Goal: Information Seeking & Learning: Learn about a topic

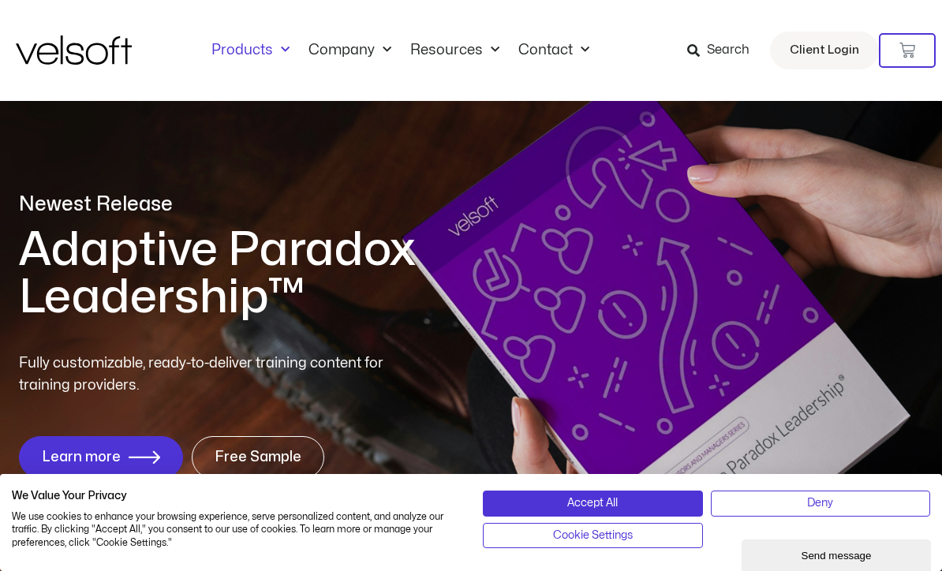
click at [273, 39] on span "Menu" at bounding box center [281, 50] width 17 height 26
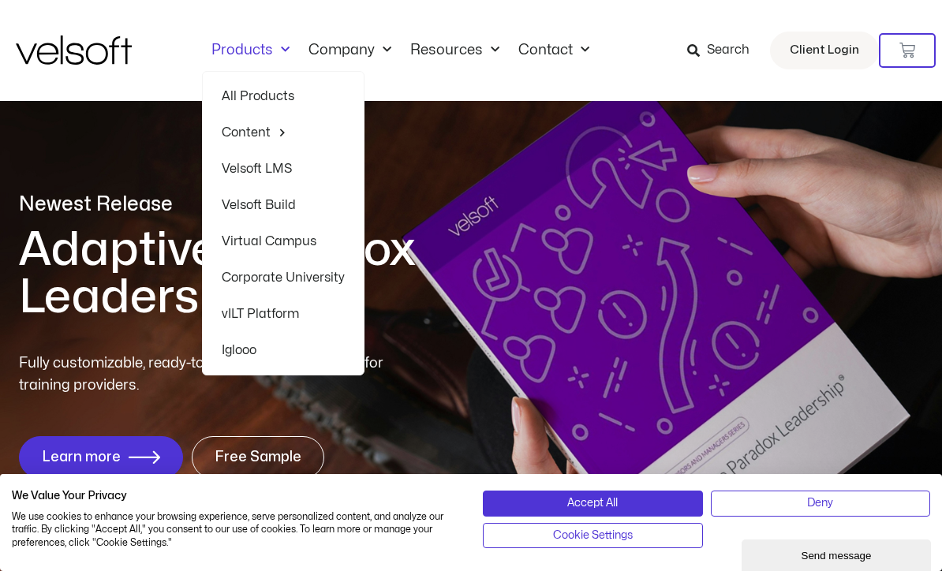
click at [273, 136] on span "Menu" at bounding box center [279, 132] width 16 height 24
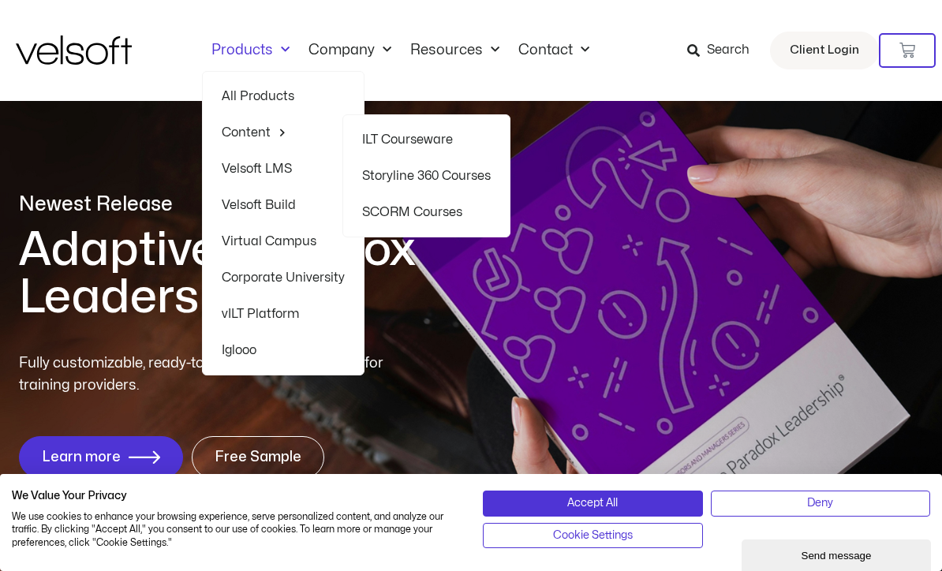
click at [422, 135] on link "ILT Courseware" at bounding box center [426, 139] width 129 height 36
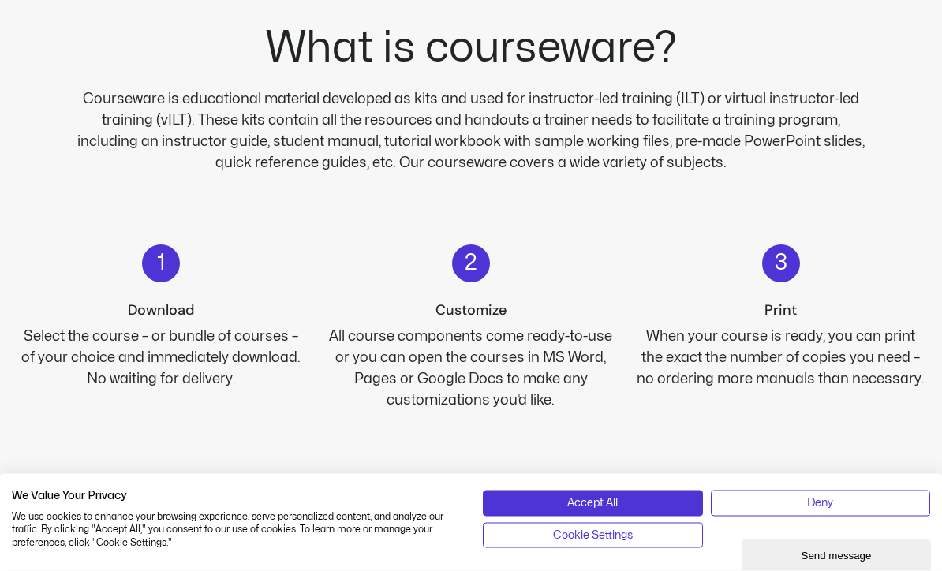
scroll to position [868, 0]
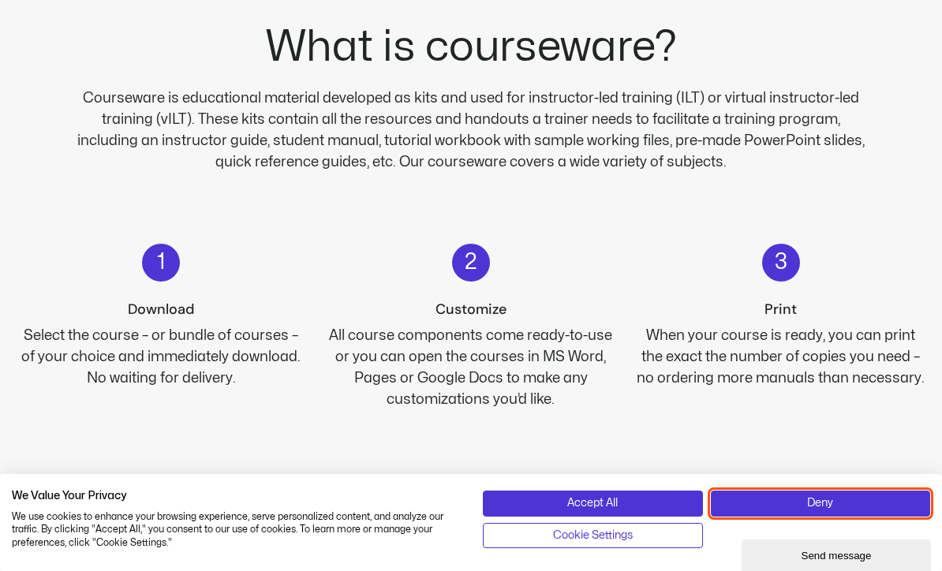
click at [809, 516] on button "Deny" at bounding box center [821, 503] width 220 height 25
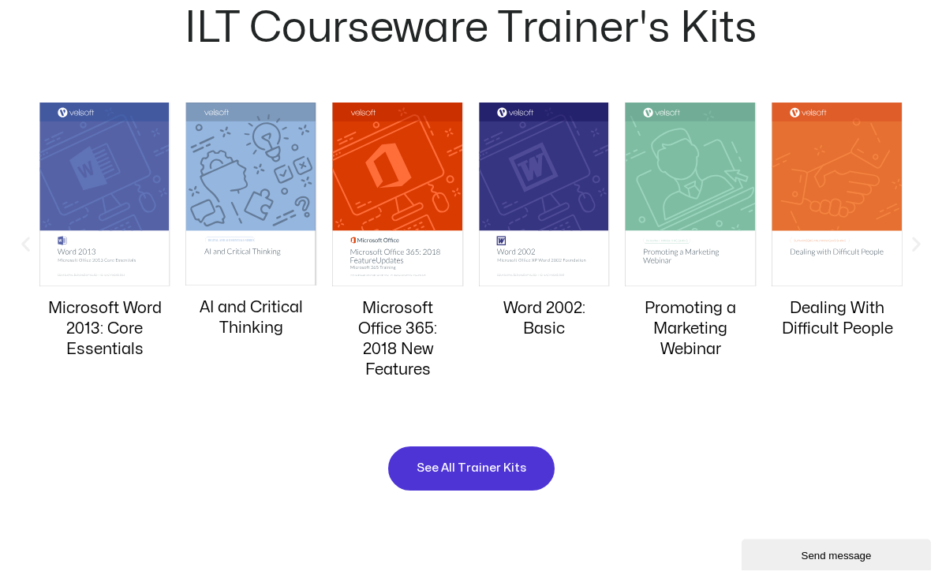
scroll to position [1496, 0]
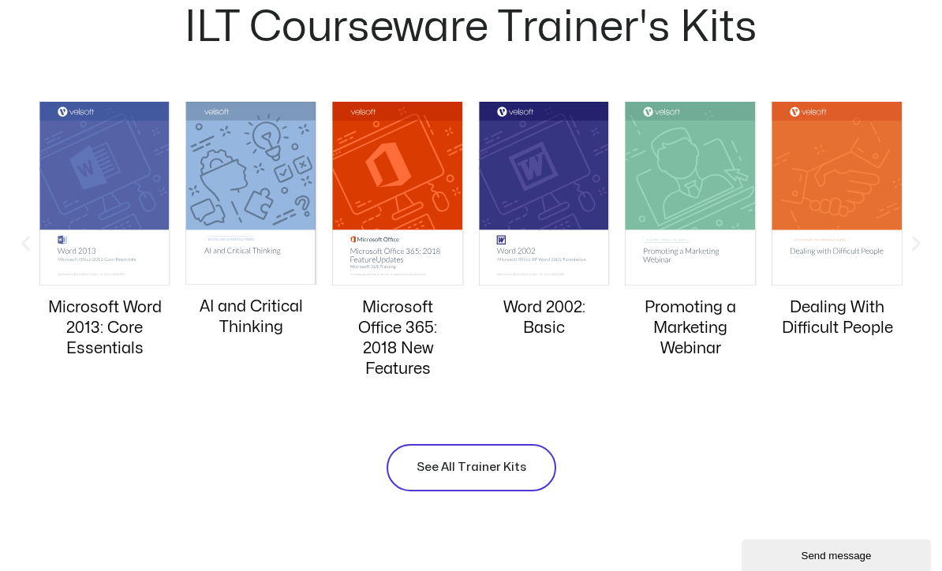
click at [468, 460] on span "See All Trainer Kits" at bounding box center [471, 467] width 110 height 19
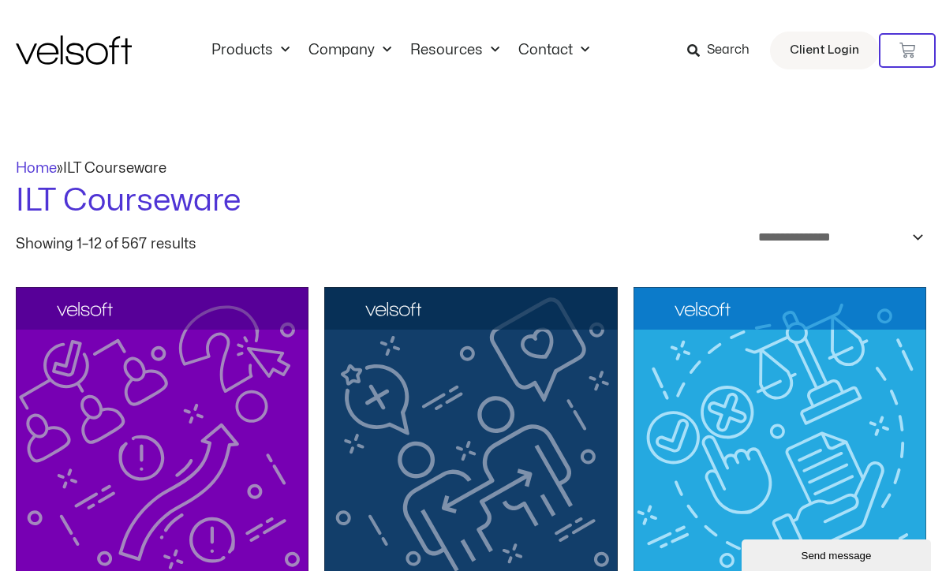
click at [700, 46] on icon at bounding box center [693, 50] width 13 height 13
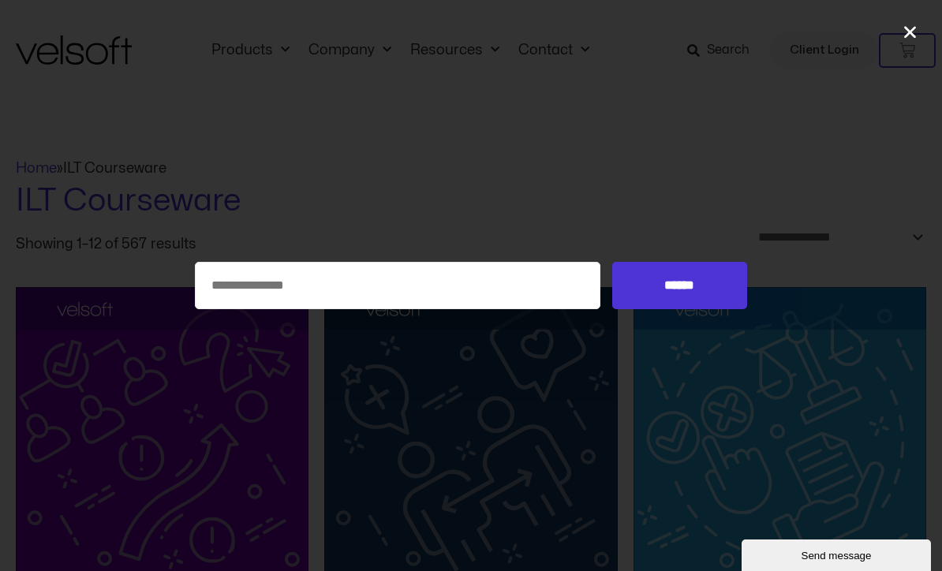
click at [709, 193] on div "Search for: ******" at bounding box center [471, 285] width 942 height 571
click at [905, 28] on icon "Close" at bounding box center [910, 32] width 17 height 17
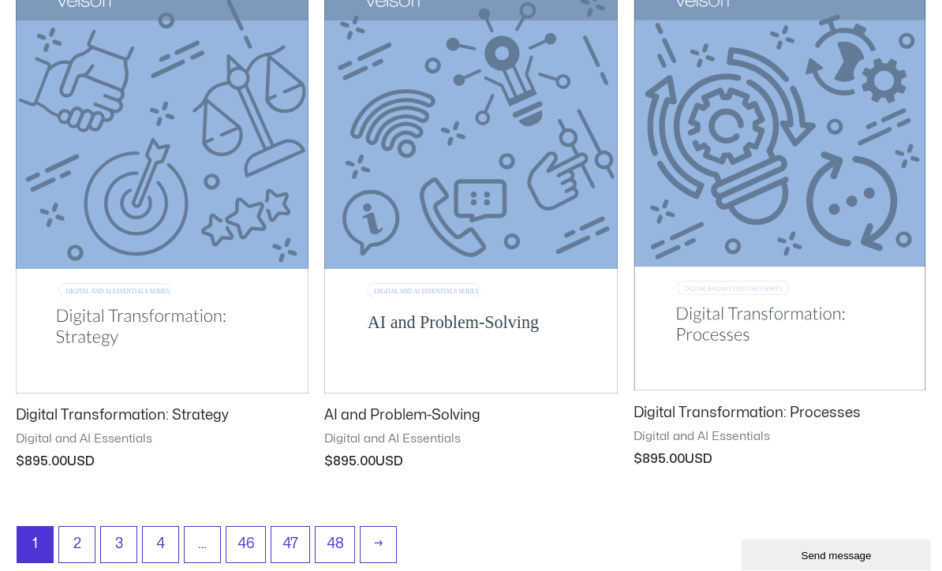
scroll to position [1912, 0]
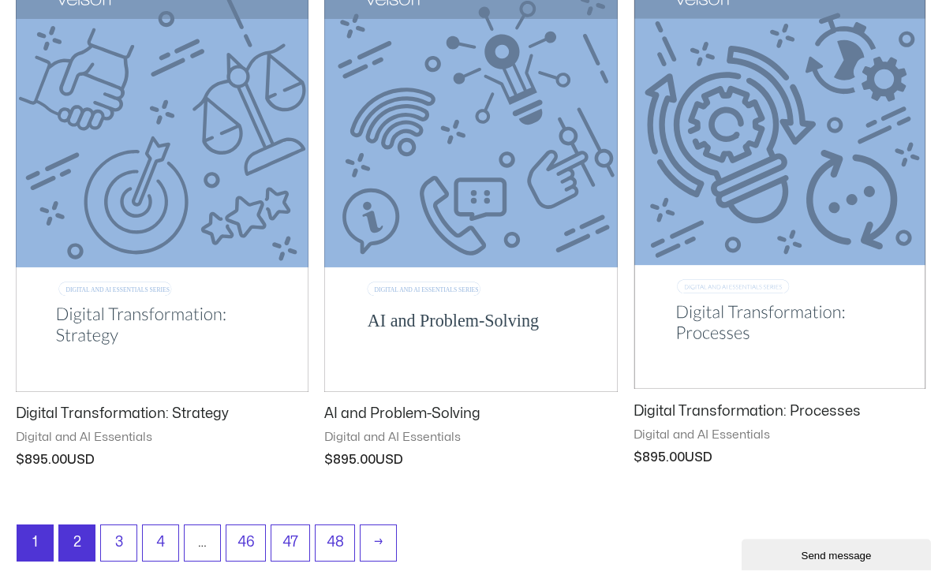
click at [63, 541] on link "2" at bounding box center [76, 543] width 35 height 35
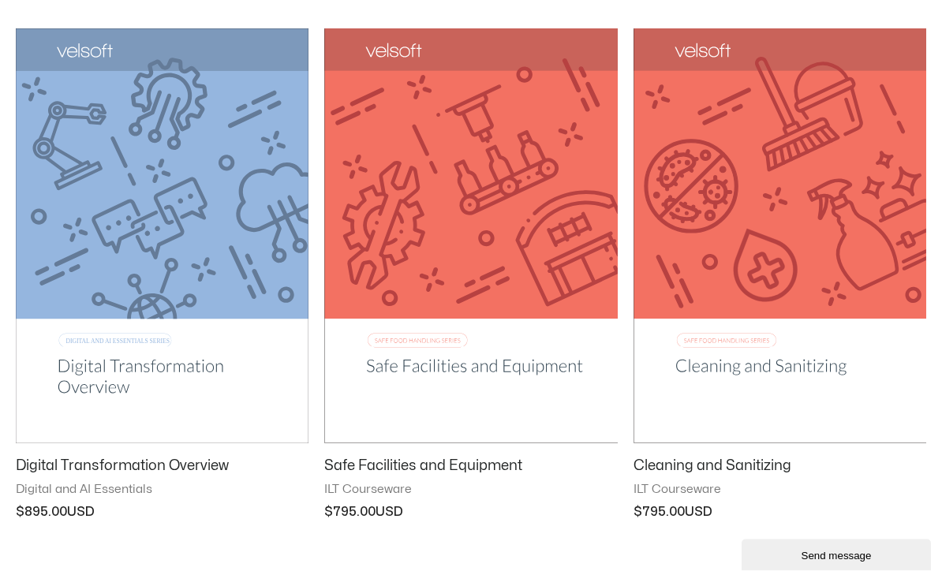
scroll to position [1945, 0]
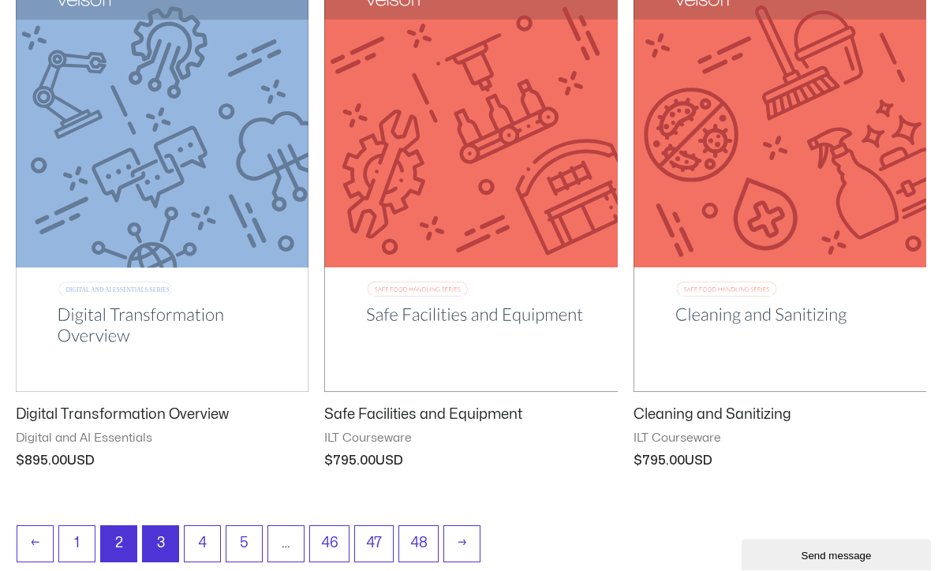
click at [165, 536] on link "3" at bounding box center [160, 544] width 35 height 35
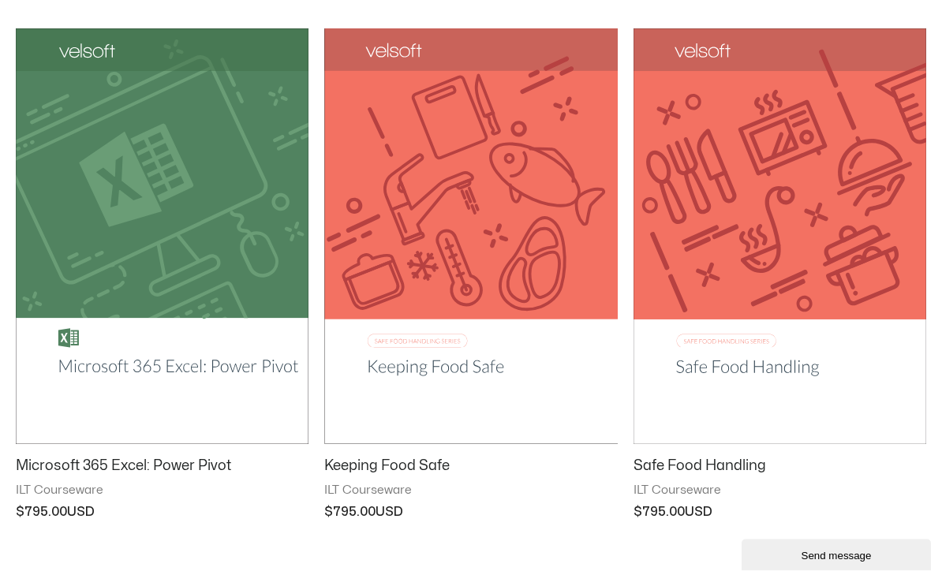
scroll to position [1929, 0]
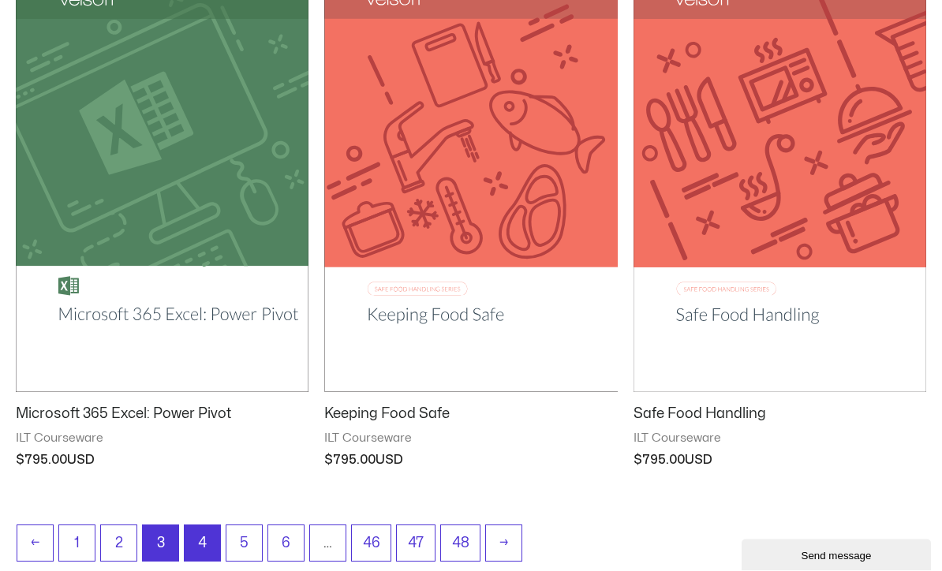
click at [200, 541] on link "4" at bounding box center [202, 543] width 35 height 35
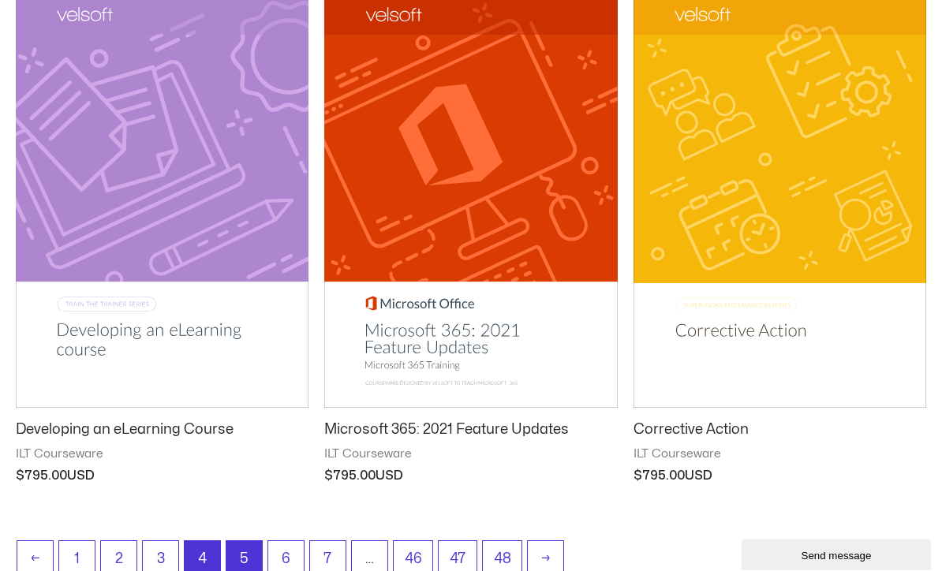
scroll to position [1914, 0]
click at [242, 566] on link "5" at bounding box center [243, 558] width 35 height 35
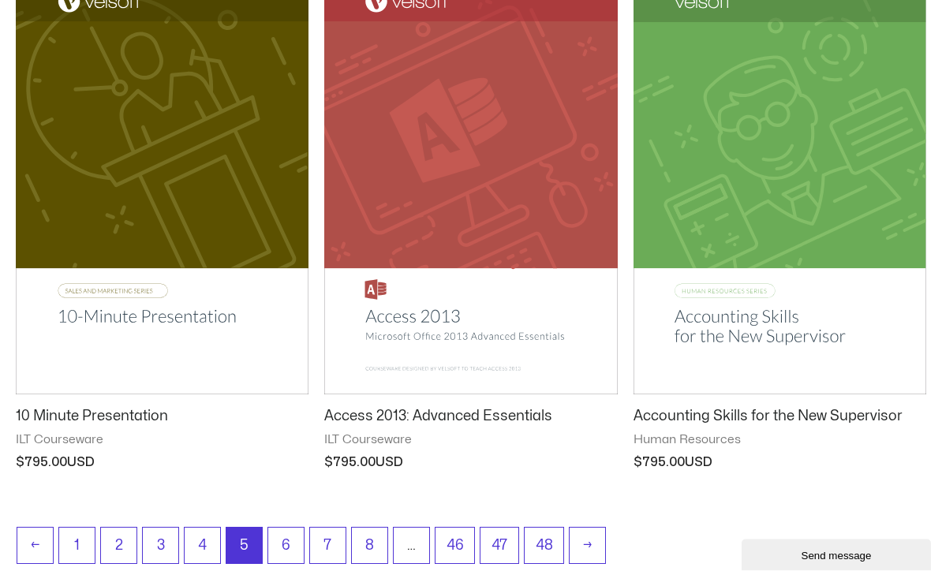
scroll to position [1912, 0]
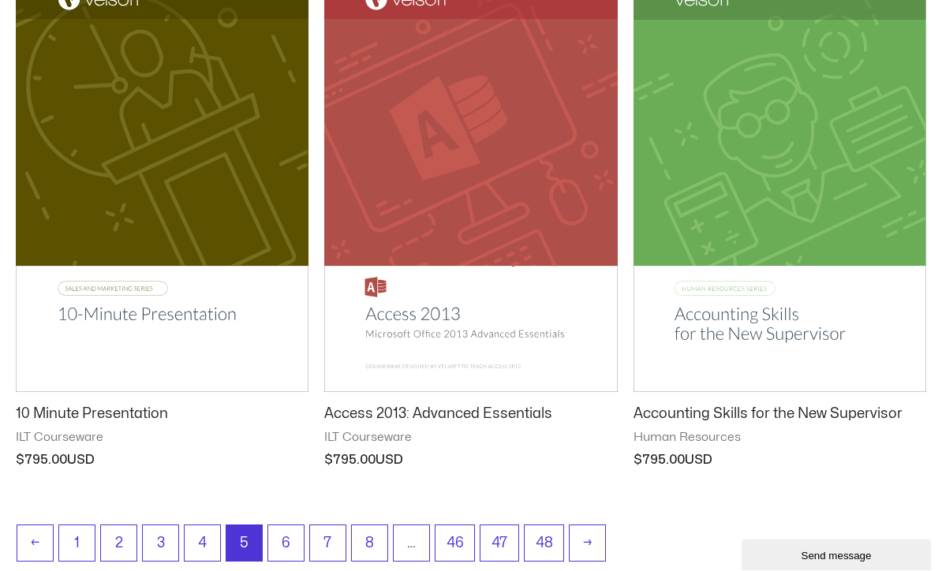
click at [99, 304] on img at bounding box center [162, 185] width 293 height 416
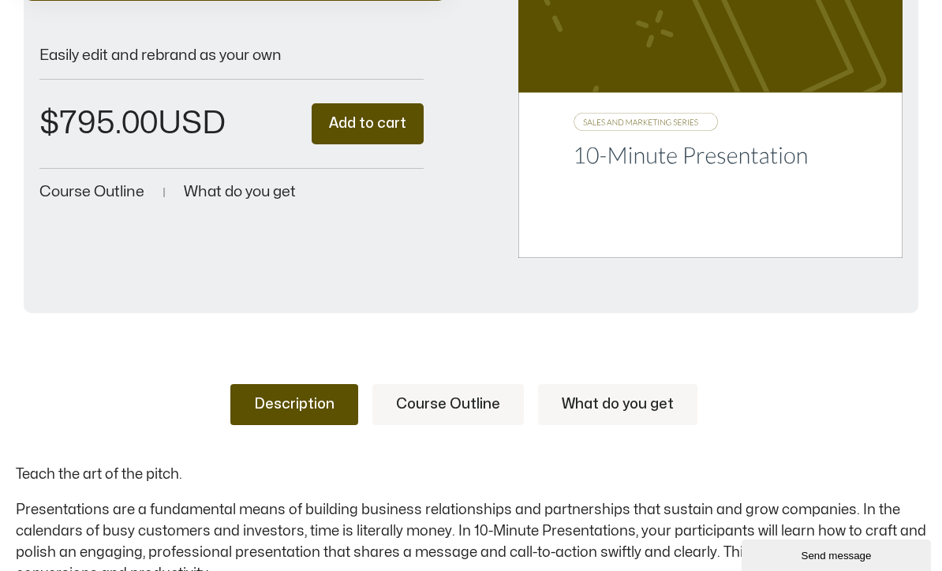
click at [77, 193] on span "Course Outline" at bounding box center [91, 192] width 105 height 15
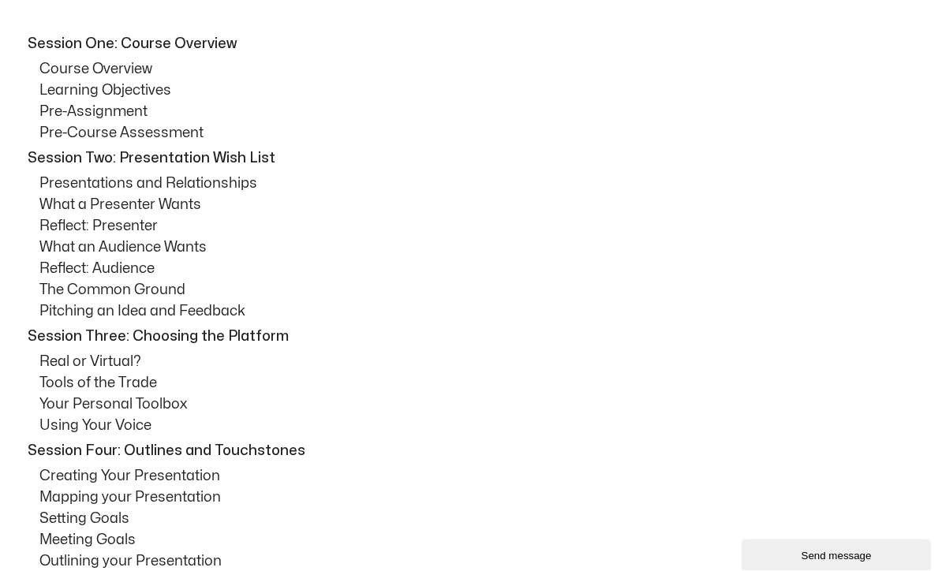
scroll to position [823, 0]
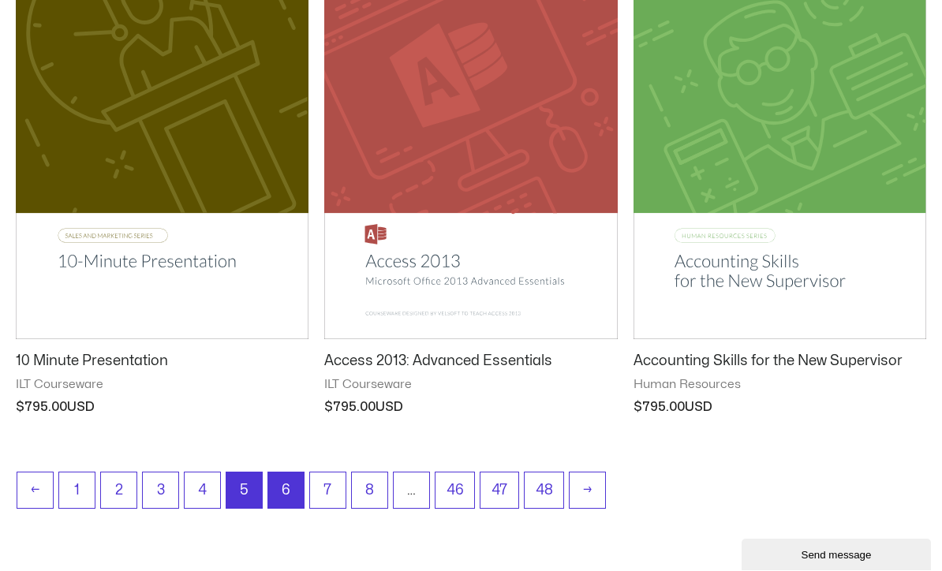
click at [296, 502] on link "6" at bounding box center [285, 490] width 35 height 35
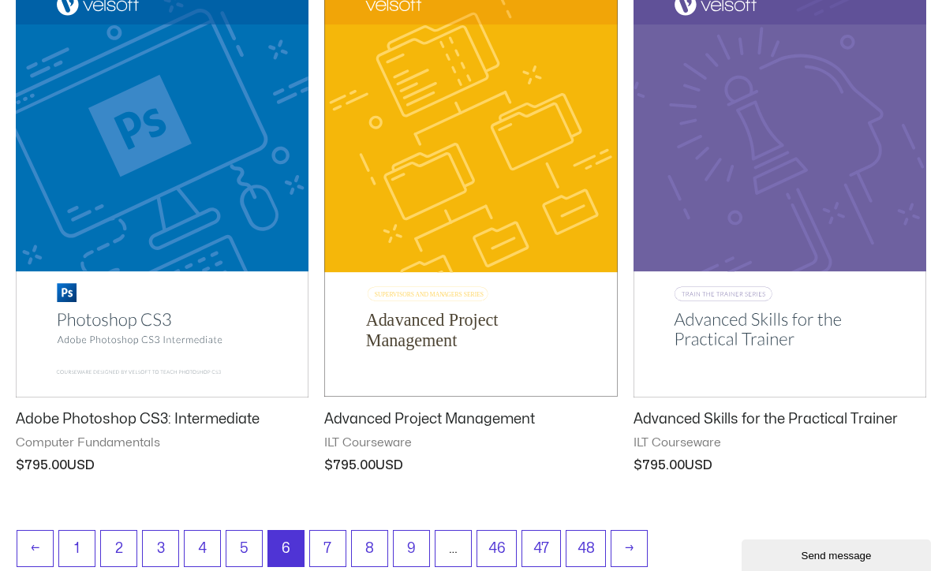
scroll to position [1912, 0]
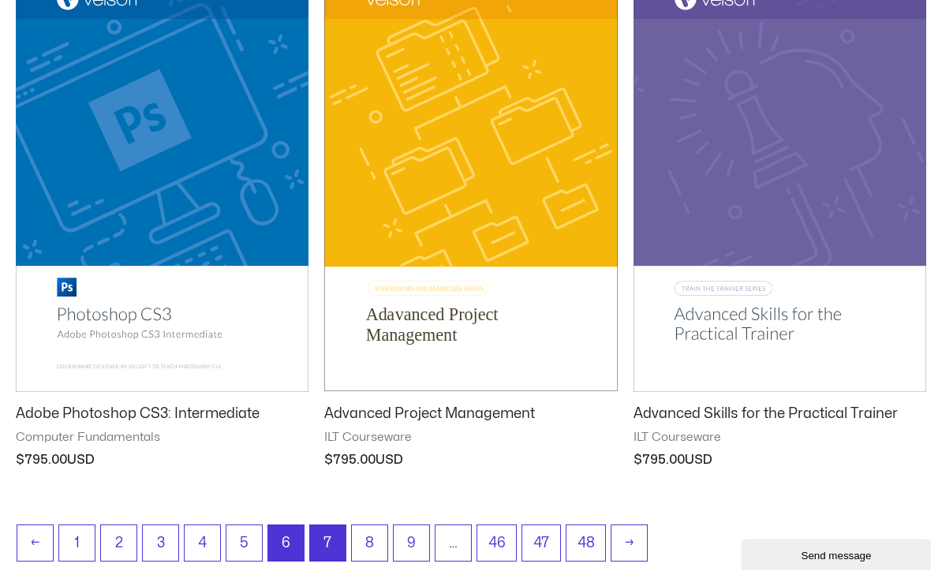
click at [324, 547] on link "7" at bounding box center [327, 543] width 35 height 35
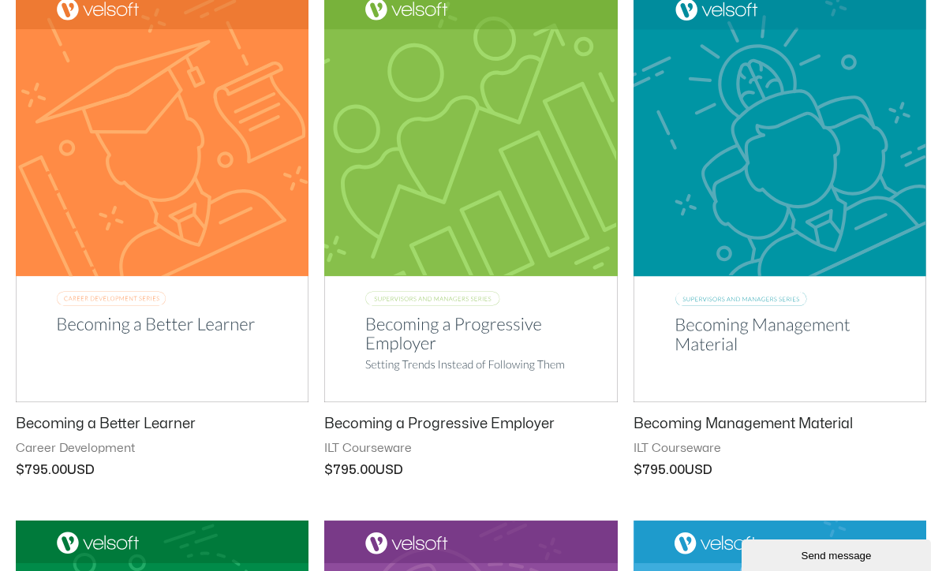
scroll to position [1384, 0]
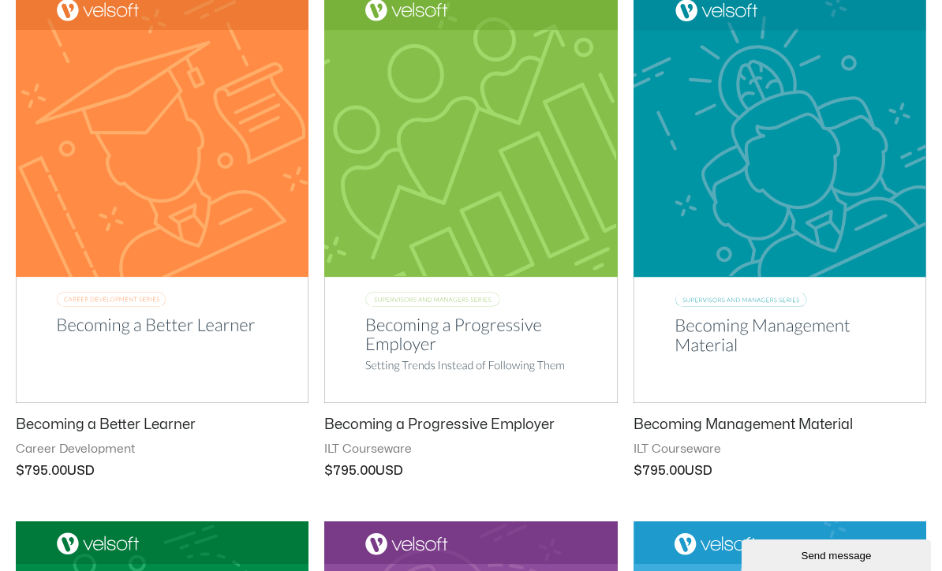
click at [805, 430] on h2 "Becoming Management Material" at bounding box center [779, 425] width 293 height 18
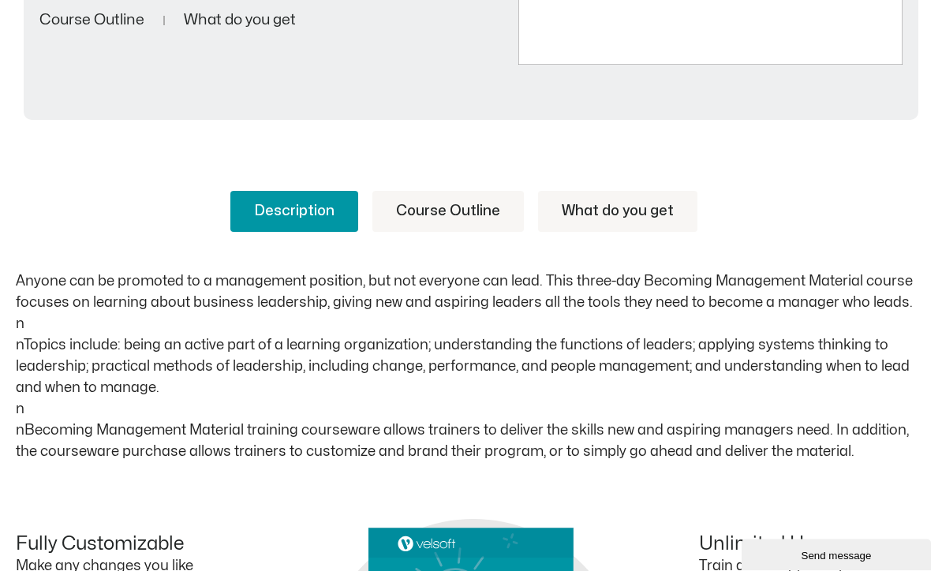
scroll to position [532, 0]
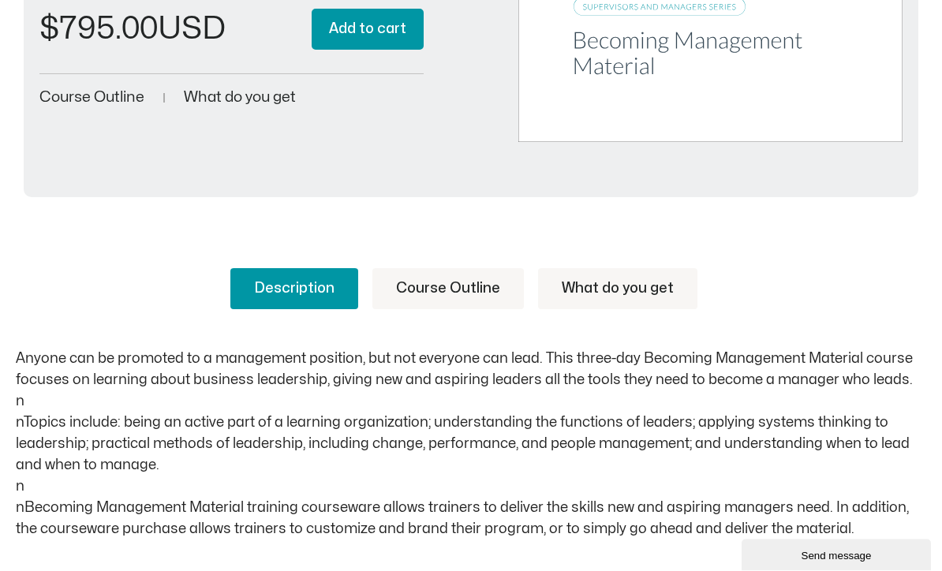
click at [88, 99] on span "Course Outline" at bounding box center [91, 98] width 105 height 15
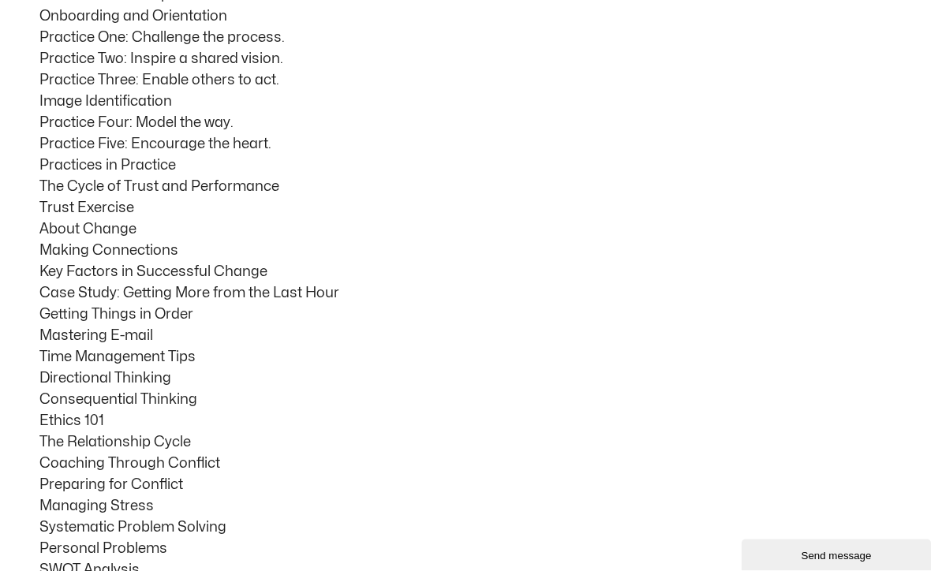
scroll to position [1061, 0]
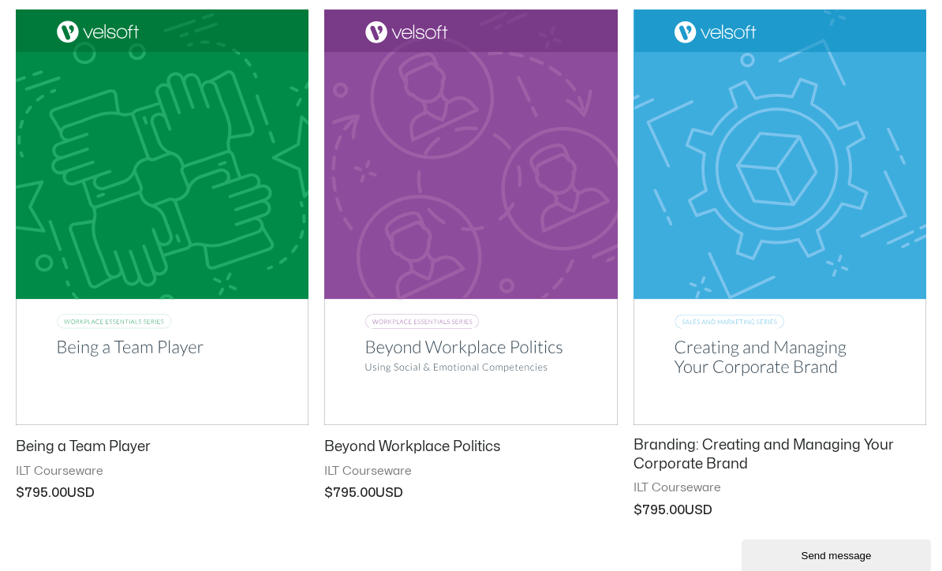
scroll to position [1945, 0]
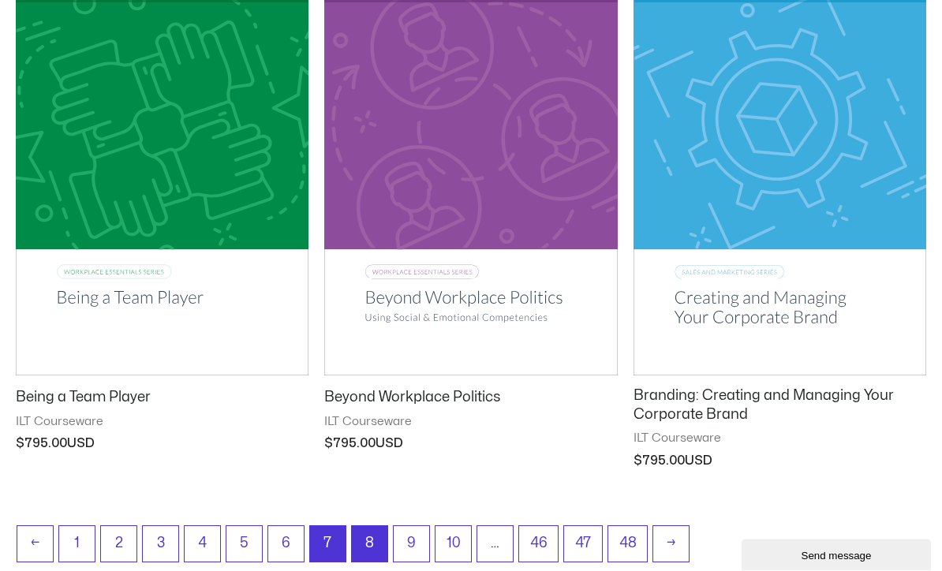
click at [366, 532] on link "8" at bounding box center [369, 544] width 35 height 35
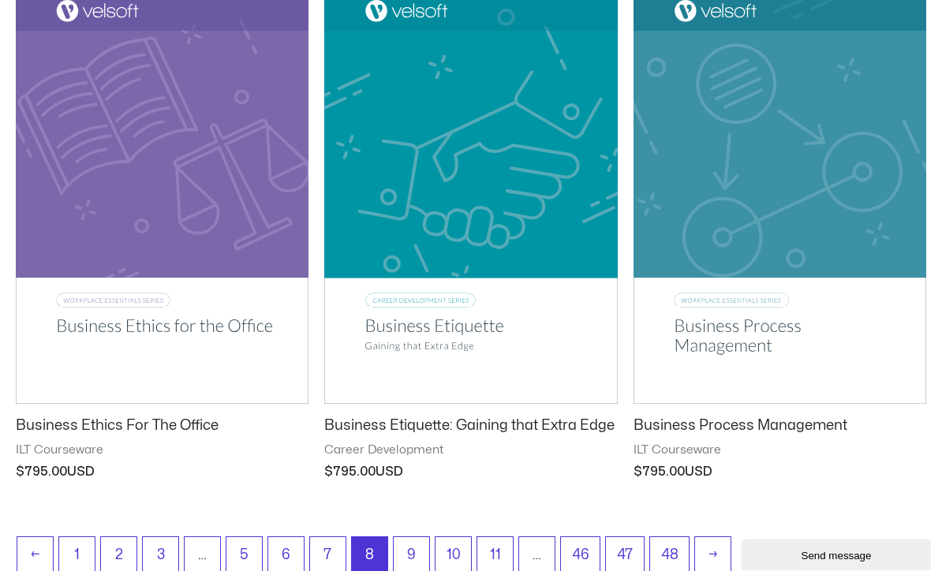
scroll to position [1929, 0]
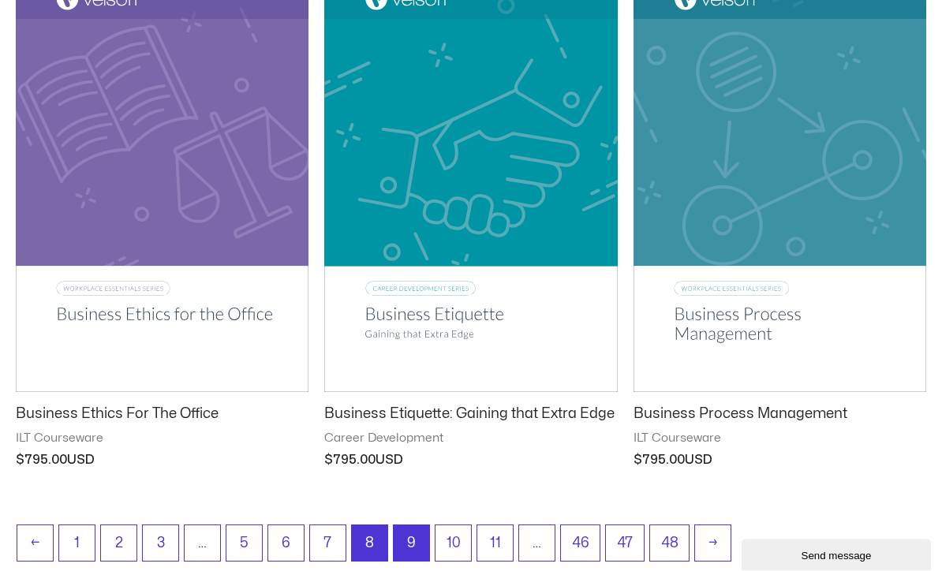
click at [415, 541] on link "9" at bounding box center [411, 543] width 35 height 35
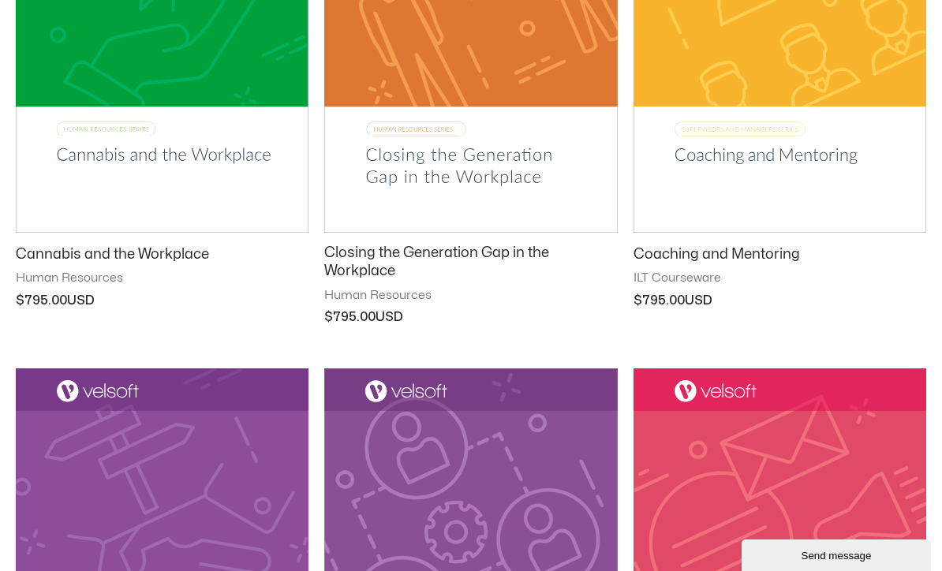
scroll to position [1021, 0]
